Goal: Task Accomplishment & Management: Manage account settings

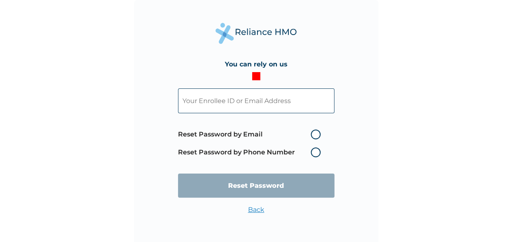
click at [246, 101] on input "text" at bounding box center [256, 100] width 156 height 25
type input "[EMAIL_ADDRESS][DOMAIN_NAME]"
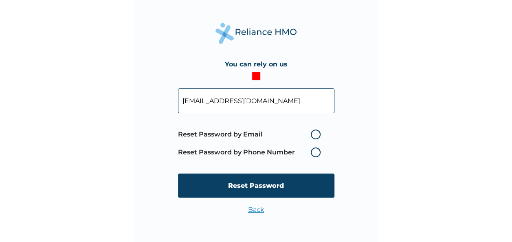
click at [315, 134] on label "Reset Password by Email" at bounding box center [251, 135] width 147 height 10
click at [312, 134] on input "Reset Password by Email" at bounding box center [305, 134] width 13 height 13
radio input "true"
click at [266, 103] on input "[EMAIL_ADDRESS][DOMAIN_NAME]" at bounding box center [256, 100] width 156 height 25
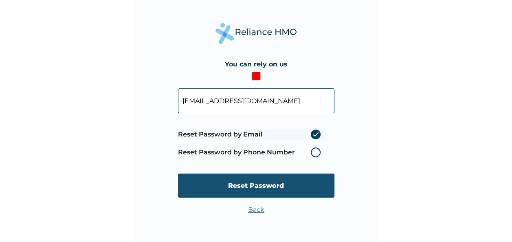
click at [270, 183] on input "Reset Password" at bounding box center [256, 186] width 156 height 24
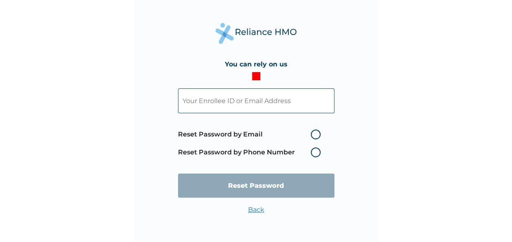
click at [200, 106] on input "text" at bounding box center [256, 100] width 156 height 25
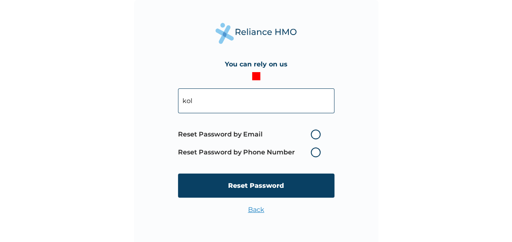
type input "[EMAIL_ADDRESS][PERSON_NAME][DOMAIN_NAME]"
click at [313, 136] on label "Reset Password by Email" at bounding box center [251, 135] width 147 height 10
click at [312, 136] on input "Reset Password by Email" at bounding box center [305, 134] width 13 height 13
radio input "true"
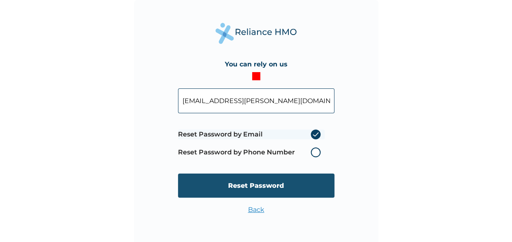
click at [236, 187] on input "Reset Password" at bounding box center [256, 186] width 156 height 24
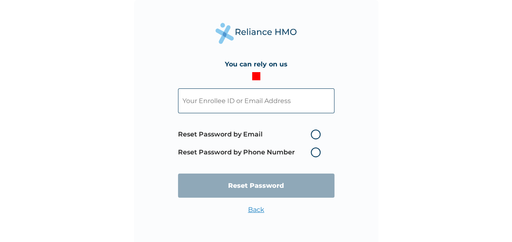
click at [315, 134] on label "Reset Password by Email" at bounding box center [251, 135] width 147 height 10
click at [312, 134] on input "Reset Password by Email" at bounding box center [305, 134] width 13 height 13
radio input "true"
